Goal: Information Seeking & Learning: Learn about a topic

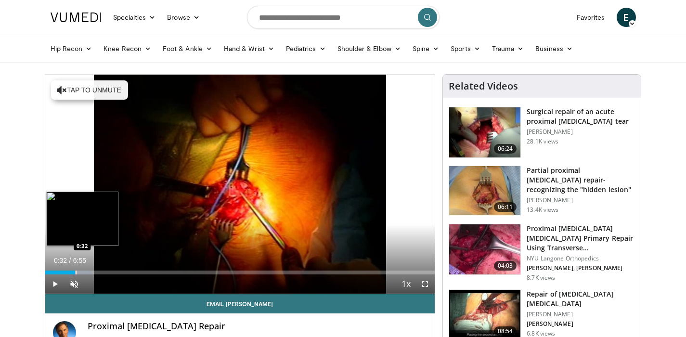
click at [76, 273] on div "Progress Bar" at bounding box center [76, 273] width 1 height 4
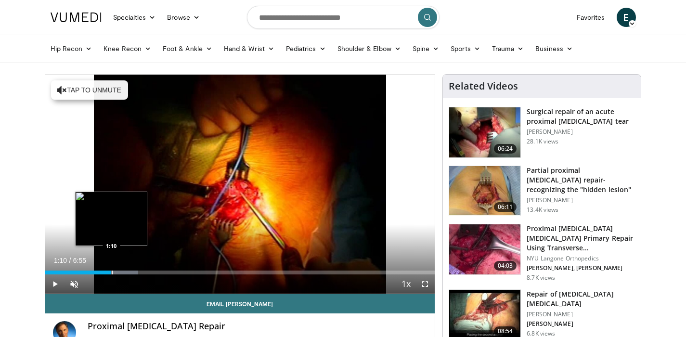
click at [112, 273] on div "Progress Bar" at bounding box center [112, 273] width 1 height 4
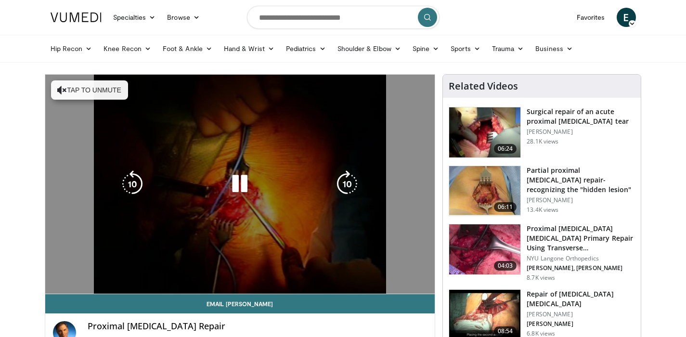
click at [76, 284] on video-js "**********" at bounding box center [240, 185] width 390 height 220
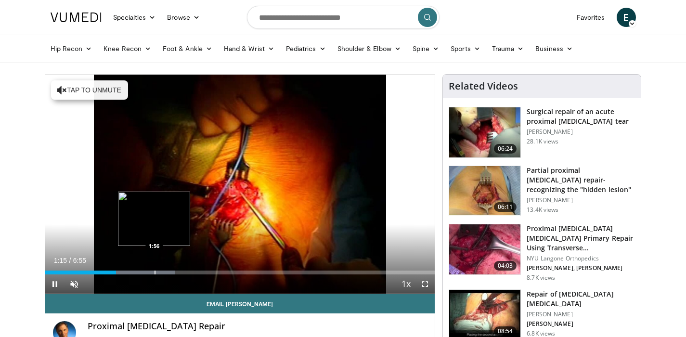
click at [155, 271] on div "Progress Bar" at bounding box center [155, 273] width 1 height 4
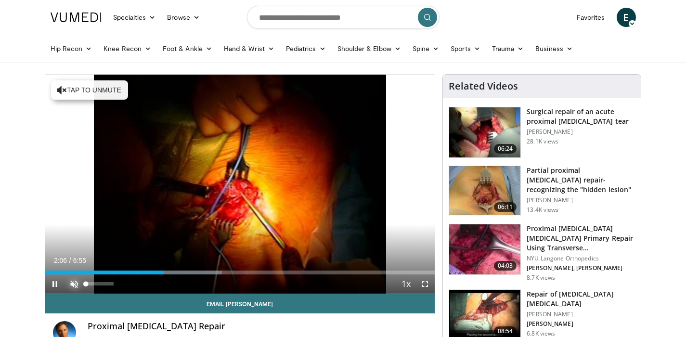
click at [75, 285] on span "Video Player" at bounding box center [74, 284] width 19 height 19
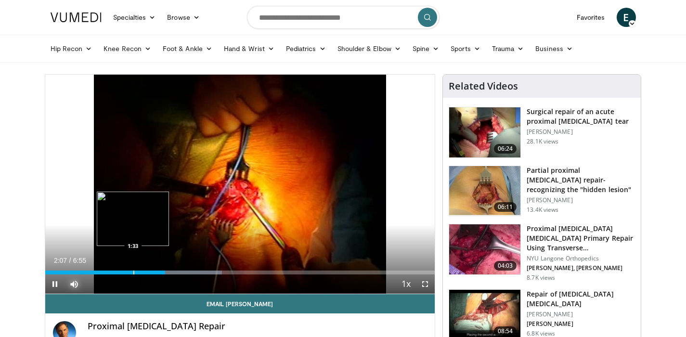
click at [134, 271] on div "Progress Bar" at bounding box center [133, 273] width 1 height 4
click at [126, 272] on div "Progress Bar" at bounding box center [126, 273] width 1 height 4
click at [54, 284] on span "Video Player" at bounding box center [54, 284] width 19 height 19
click at [53, 284] on span "Video Player" at bounding box center [54, 284] width 19 height 19
click at [184, 276] on div "Current Time 1:49 / Duration 6:55 Pause Skip Backward Skip Forward Mute 100% Lo…" at bounding box center [240, 284] width 390 height 19
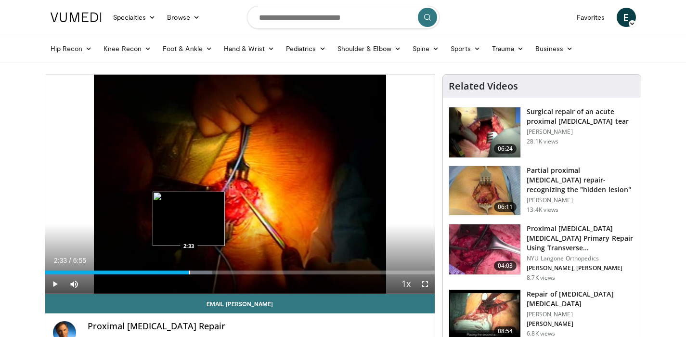
click at [189, 270] on div "Loaded : 42.94% 2:33 2:33" at bounding box center [240, 269] width 390 height 9
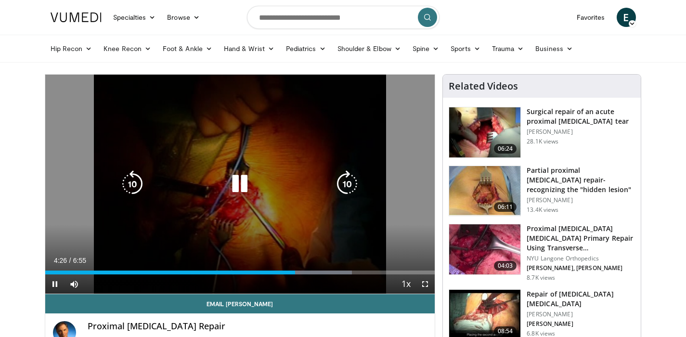
click at [238, 183] on icon "Video Player" at bounding box center [239, 183] width 27 height 27
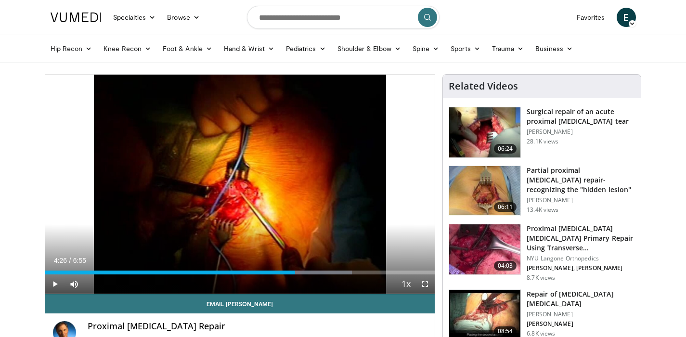
click at [491, 121] on img at bounding box center [484, 132] width 71 height 50
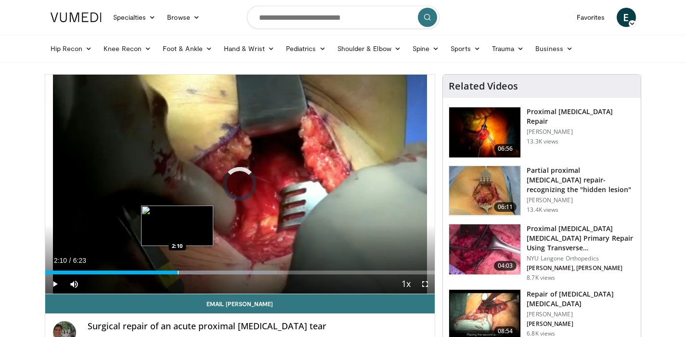
click at [178, 271] on div "Progress Bar" at bounding box center [178, 273] width 1 height 4
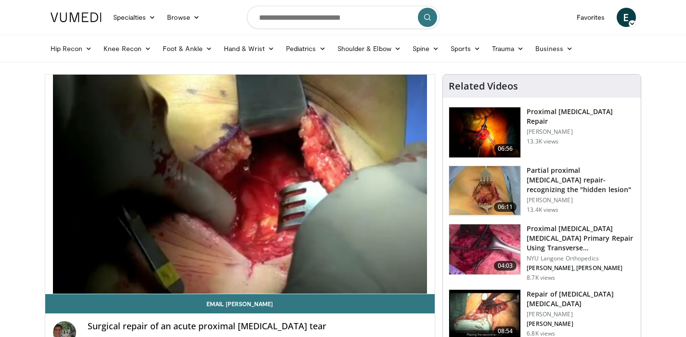
click at [458, 201] on img at bounding box center [484, 191] width 71 height 50
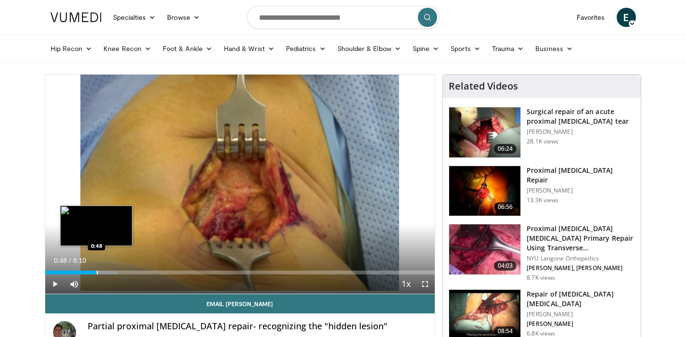
click at [96, 269] on div "Loaded : 18.74% 0:15 0:48" at bounding box center [240, 269] width 390 height 9
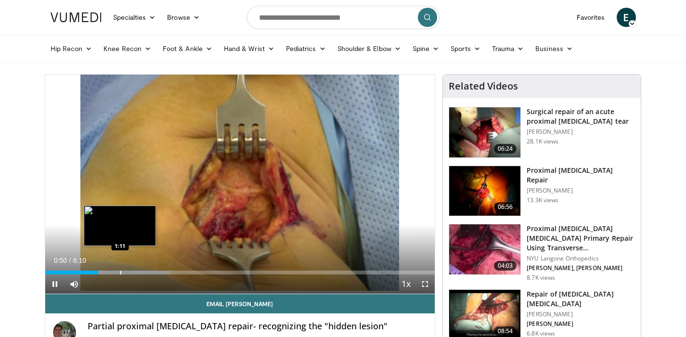
click at [120, 273] on div "Progress Bar" at bounding box center [120, 273] width 1 height 4
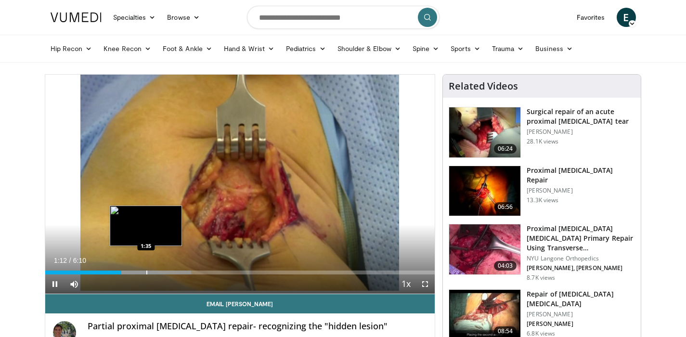
click at [146, 270] on div "Loaded : 37.50% 1:12 1:35" at bounding box center [240, 269] width 390 height 9
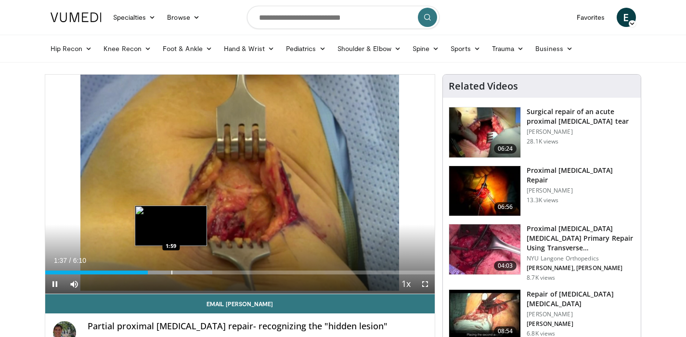
click at [171, 273] on div "Progress Bar" at bounding box center [171, 273] width 1 height 4
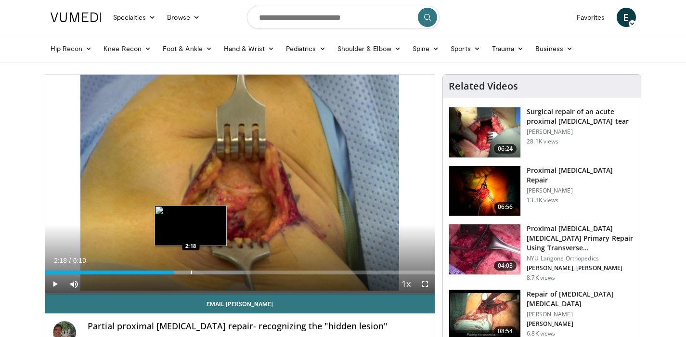
click at [191, 272] on div "Progress Bar" at bounding box center [191, 273] width 1 height 4
click at [188, 272] on div "Progress Bar" at bounding box center [188, 273] width 1 height 4
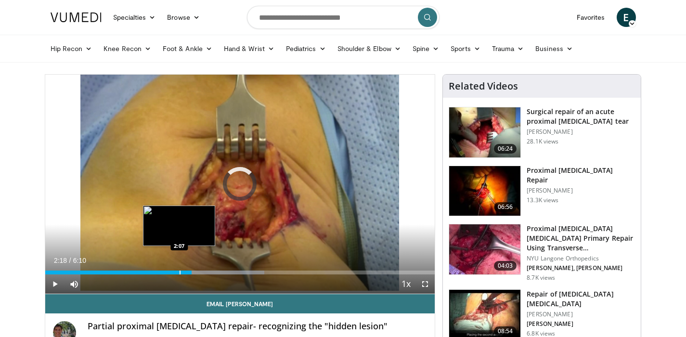
click at [180, 272] on div "Progress Bar" at bounding box center [180, 273] width 1 height 4
click at [168, 274] on div "Progress Bar" at bounding box center [168, 273] width 1 height 4
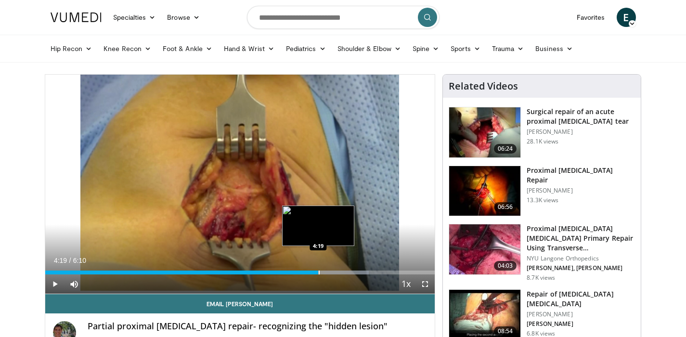
click at [319, 271] on div "Progress Bar" at bounding box center [319, 273] width 1 height 4
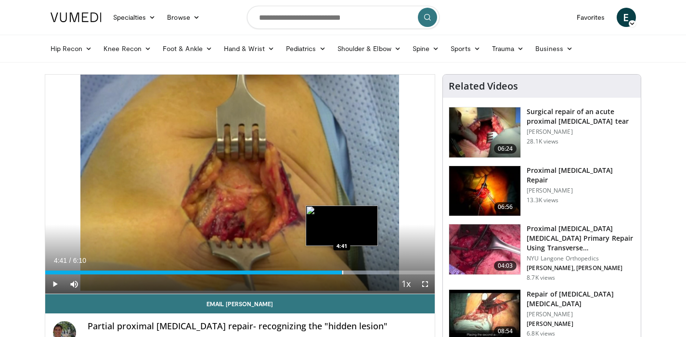
click at [342, 272] on div "Progress Bar" at bounding box center [342, 273] width 1 height 4
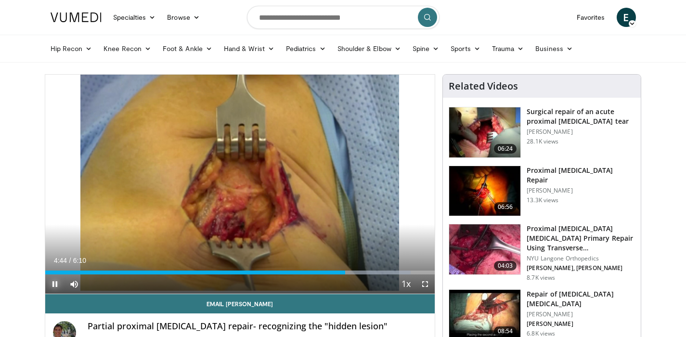
click at [54, 283] on span "Video Player" at bounding box center [54, 284] width 19 height 19
click at [494, 176] on img at bounding box center [484, 191] width 71 height 50
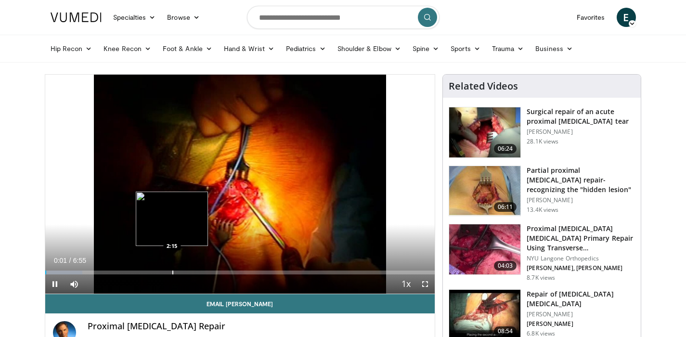
click at [173, 271] on div "Progress Bar" at bounding box center [172, 273] width 1 height 4
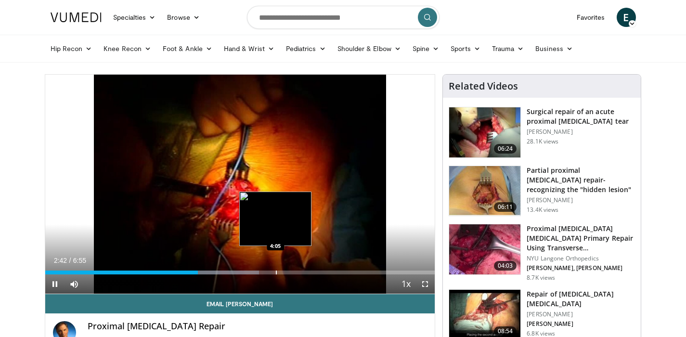
click at [276, 271] on div "Progress Bar" at bounding box center [276, 273] width 1 height 4
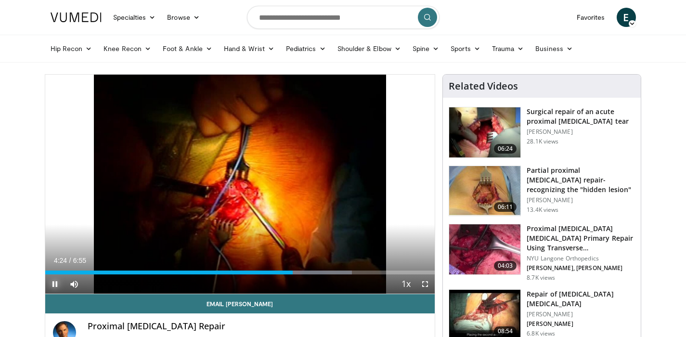
click at [53, 284] on span "Video Player" at bounding box center [54, 284] width 19 height 19
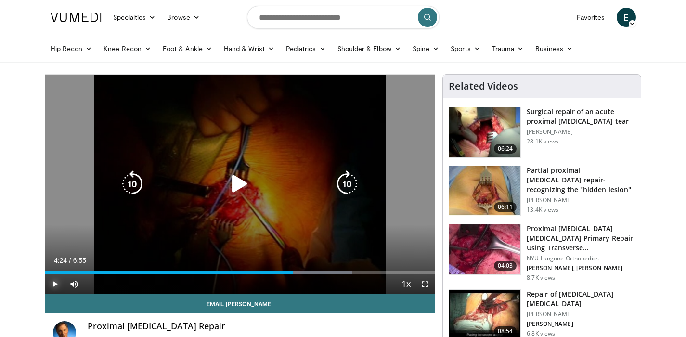
scroll to position [0, 0]
